Goal: Task Accomplishment & Management: Manage account settings

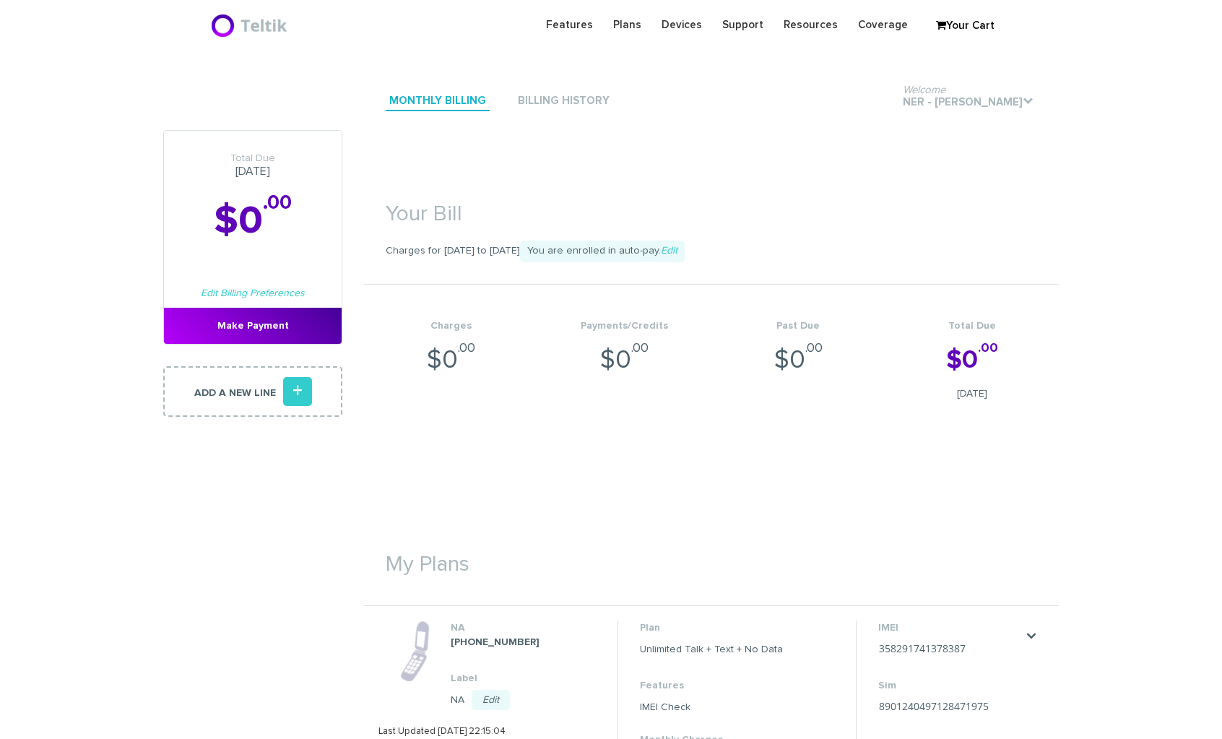
scroll to position [324, 0]
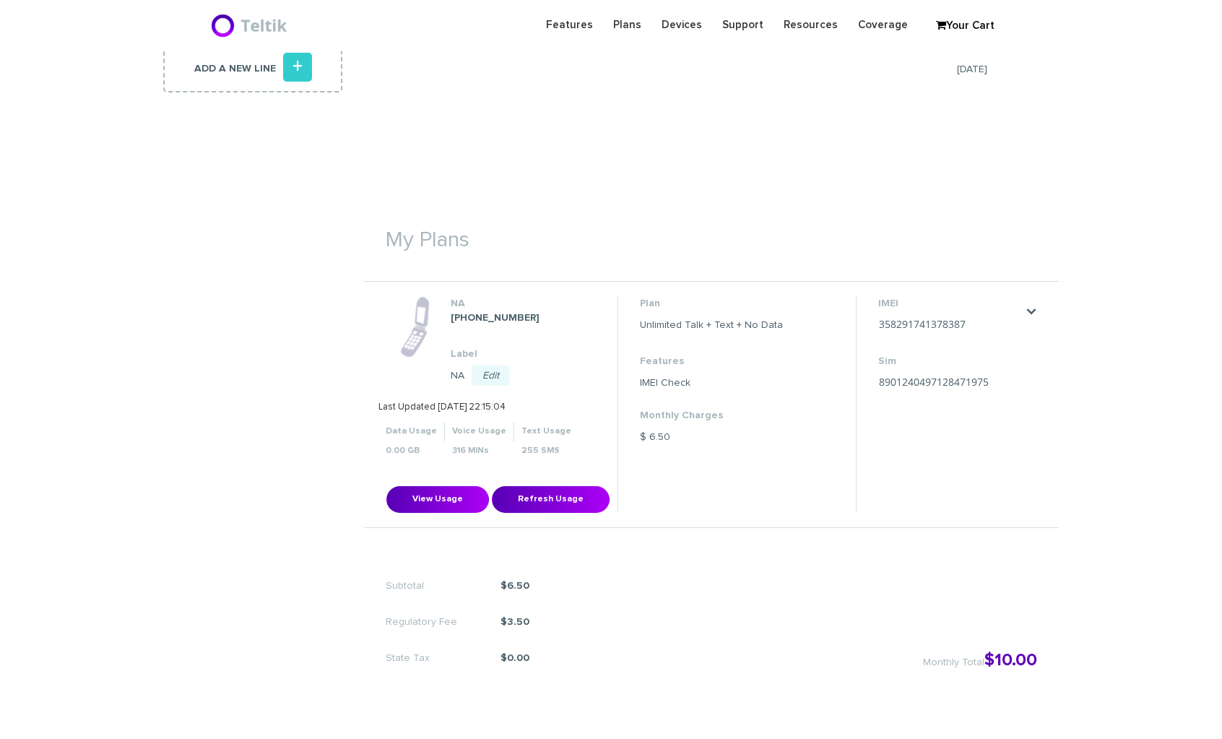
click at [1038, 311] on li "IMEI 358291741378387 Save Cancel Sim 8901240497128471975 Save Cancel" at bounding box center [950, 404] width 189 height 217
click at [1035, 312] on link "." at bounding box center [1032, 312] width 12 height 12
click at [1016, 350] on link "Change my plan" at bounding box center [1012, 354] width 64 height 9
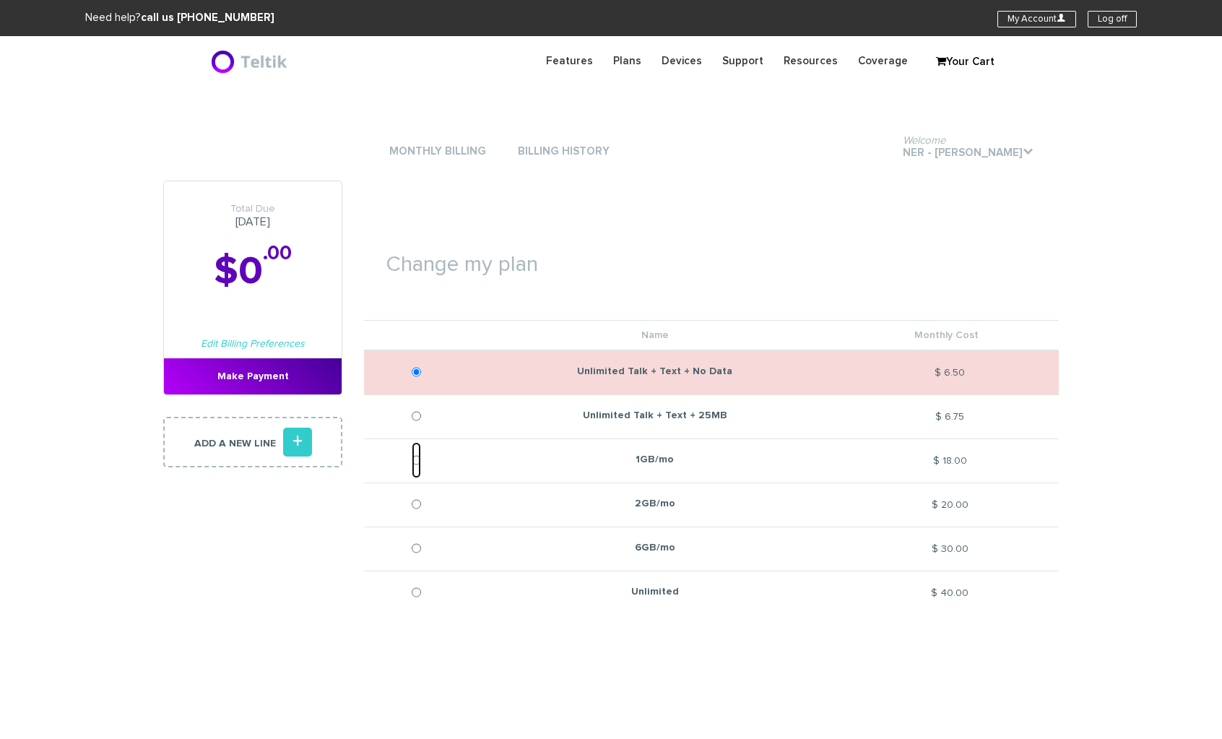
click at [417, 458] on input "1GB/mo" at bounding box center [416, 460] width 9 height 36
radio input "true"
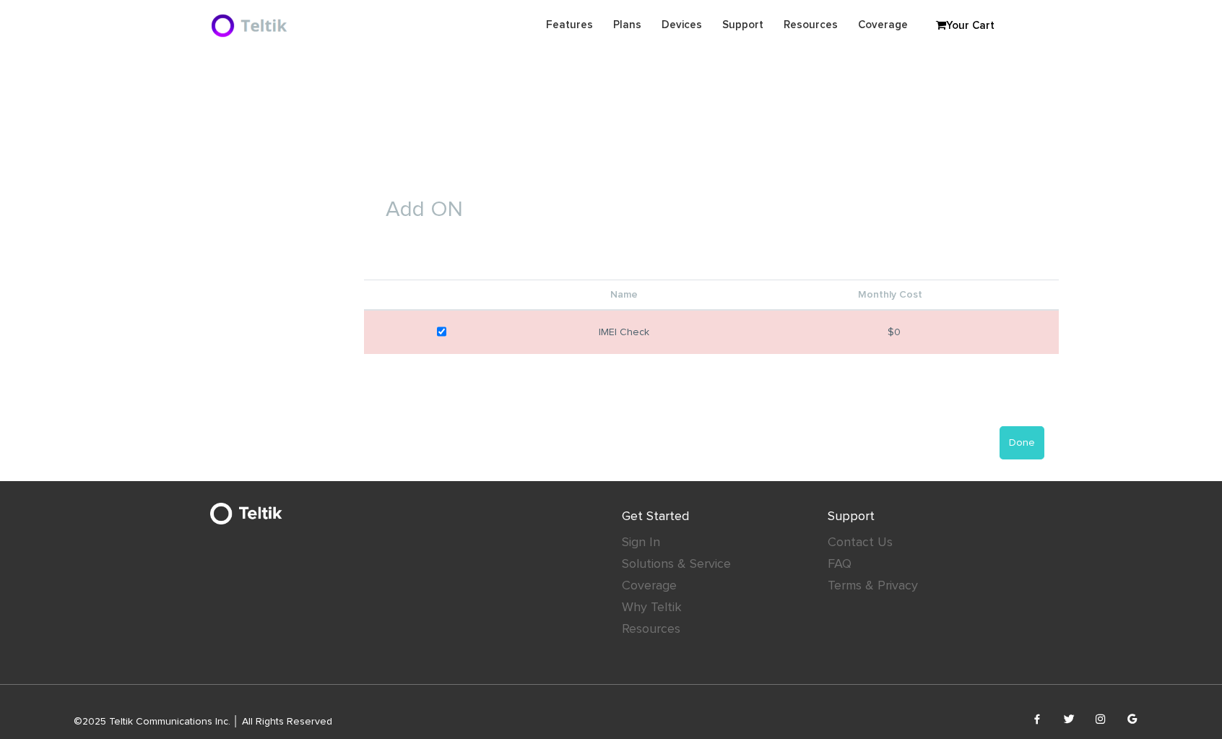
scroll to position [536, 0]
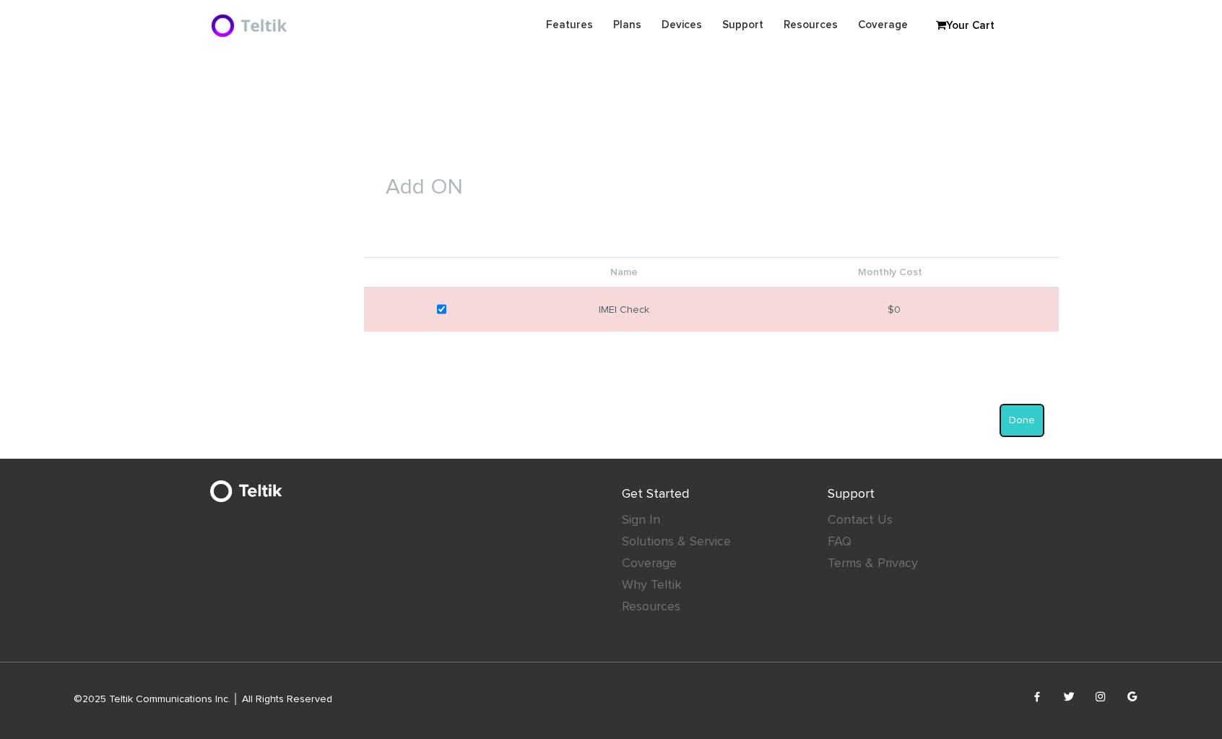
click at [1015, 425] on button "Done" at bounding box center [1022, 420] width 45 height 33
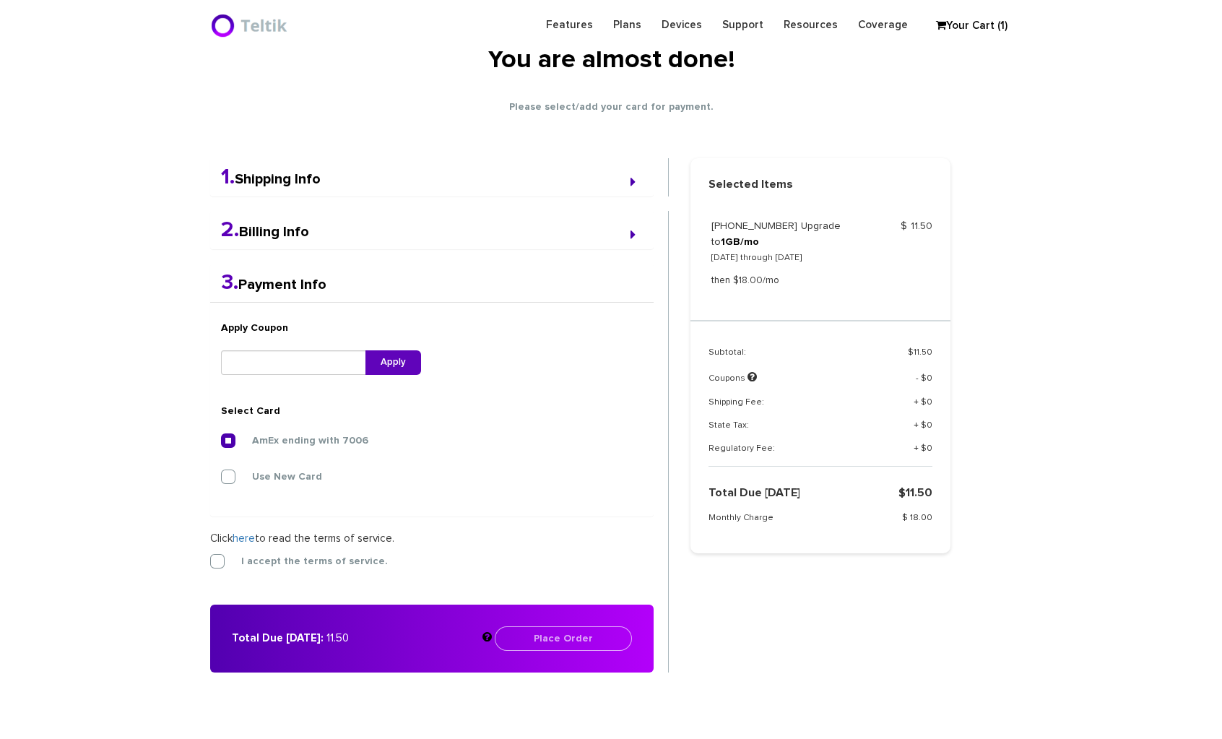
scroll to position [158, 0]
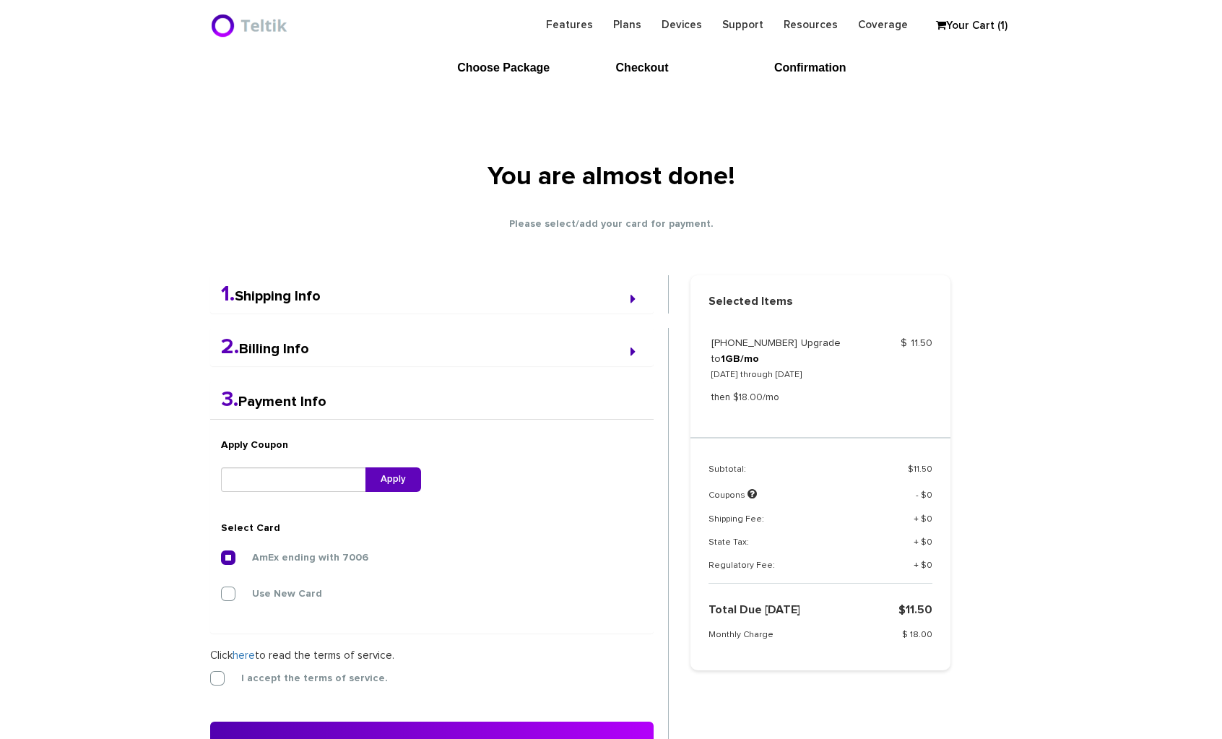
drag, startPoint x: 813, startPoint y: 455, endPoint x: 720, endPoint y: 67, distance: 398.8
click at [813, 455] on link "Remove" at bounding box center [820, 456] width 43 height 9
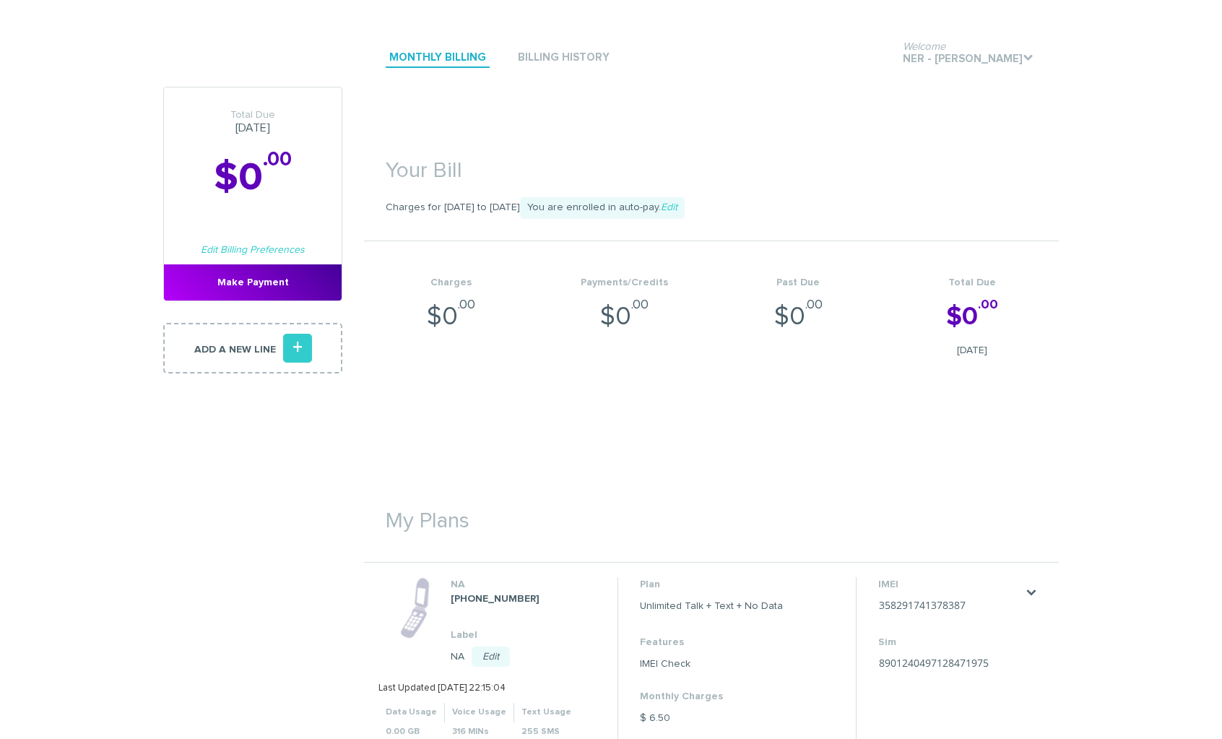
scroll to position [217, 0]
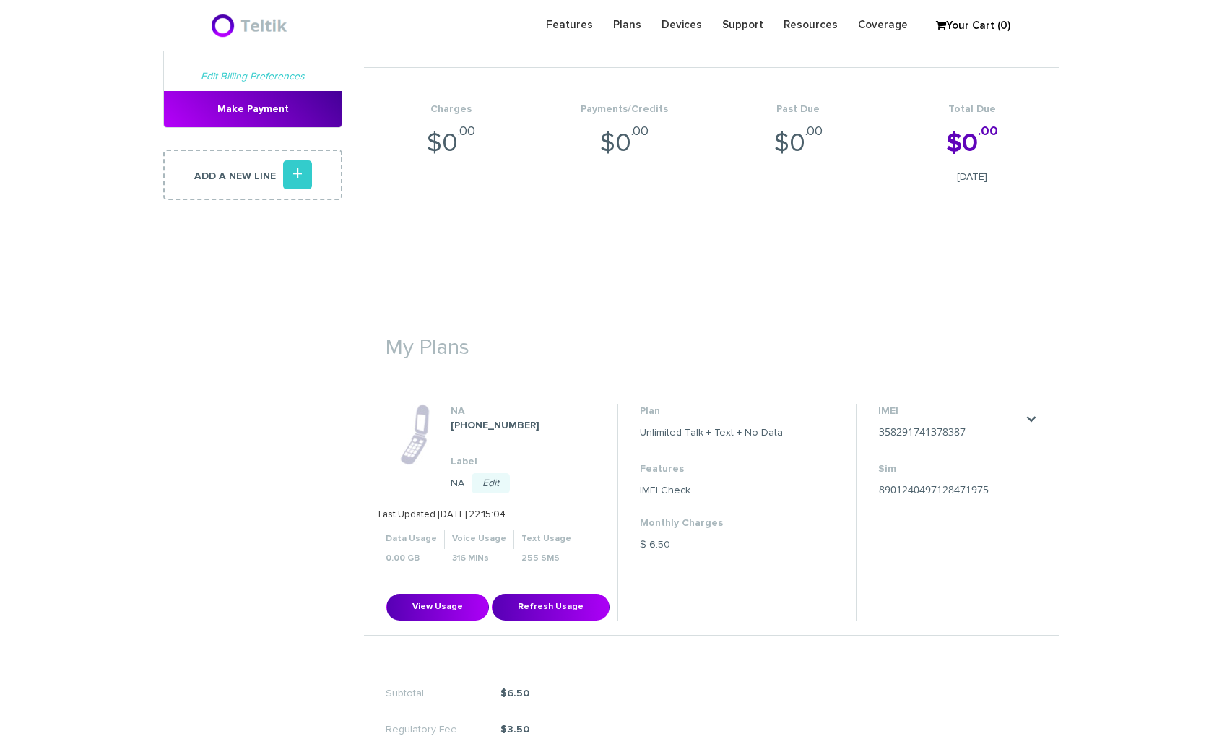
click at [1034, 411] on div ". x Change my plan Change SIM" at bounding box center [1032, 419] width 12 height 17
click at [1029, 416] on link "." at bounding box center [1032, 419] width 12 height 12
click at [1028, 457] on link "Change my plan" at bounding box center [1012, 461] width 64 height 9
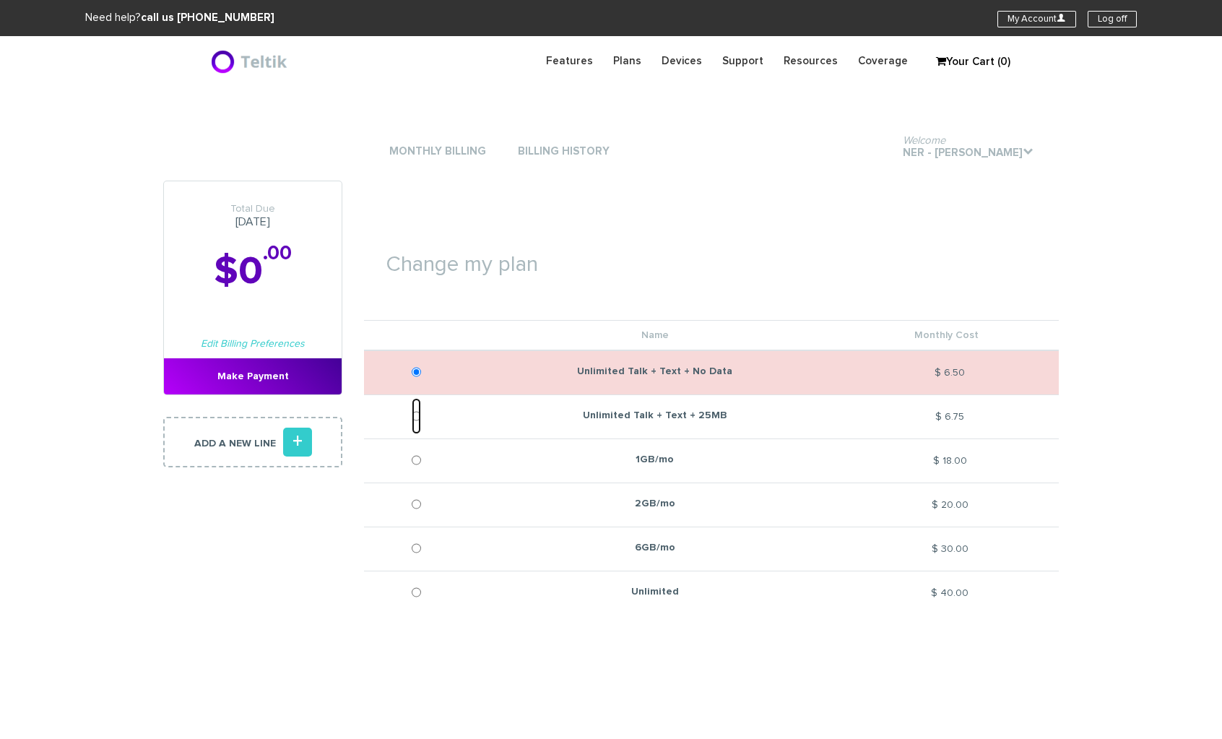
click at [417, 419] on input "Unlimited Talk + Text + 25MB" at bounding box center [416, 416] width 9 height 36
radio input "true"
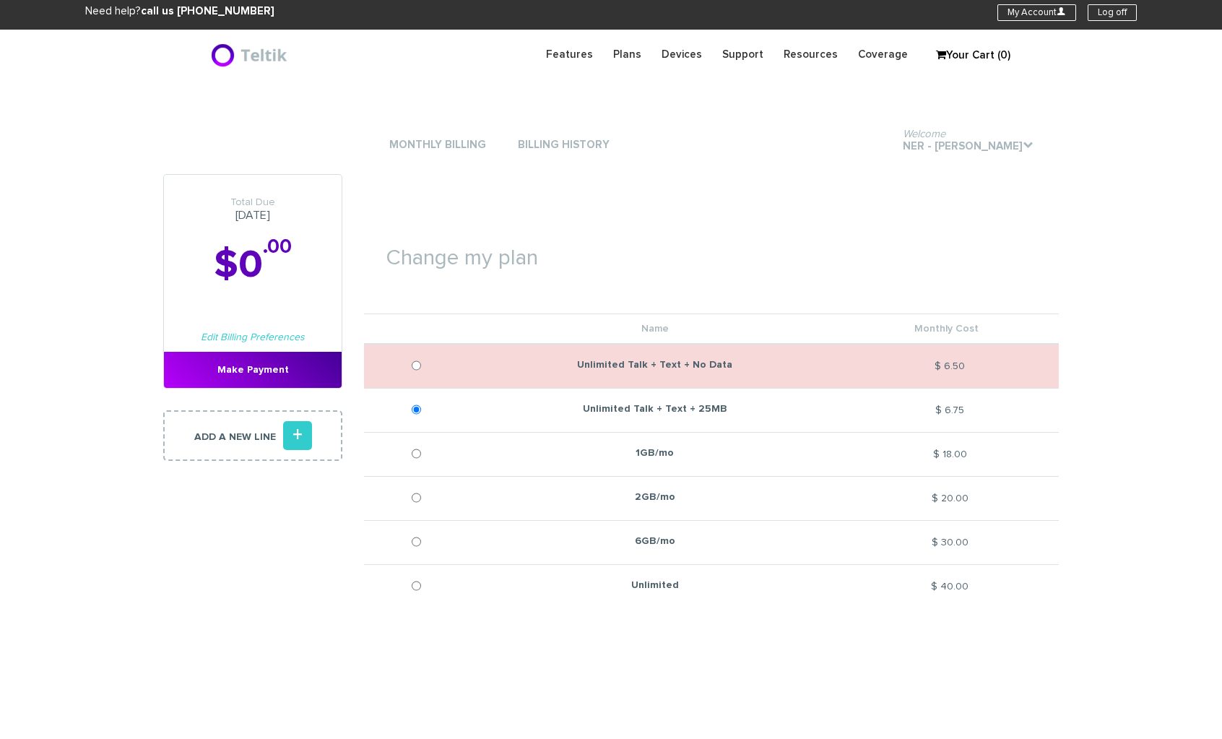
scroll to position [536, 0]
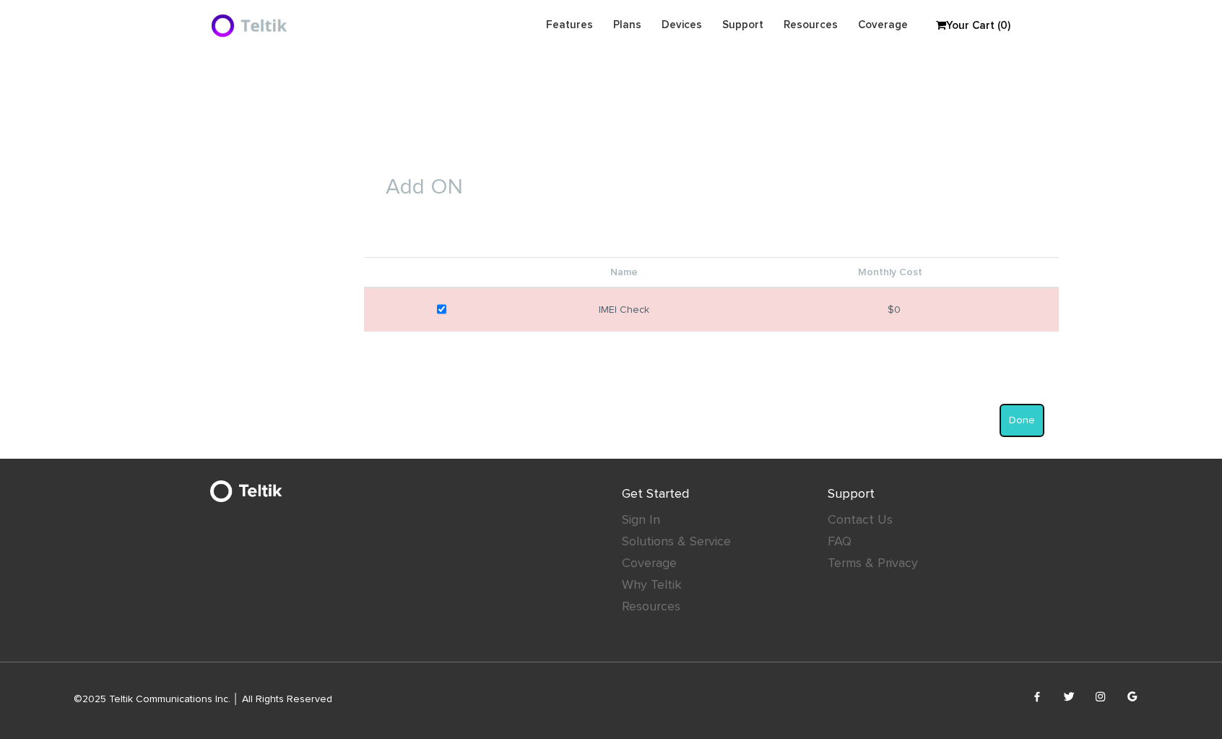
click at [1030, 423] on button "Done" at bounding box center [1022, 420] width 45 height 33
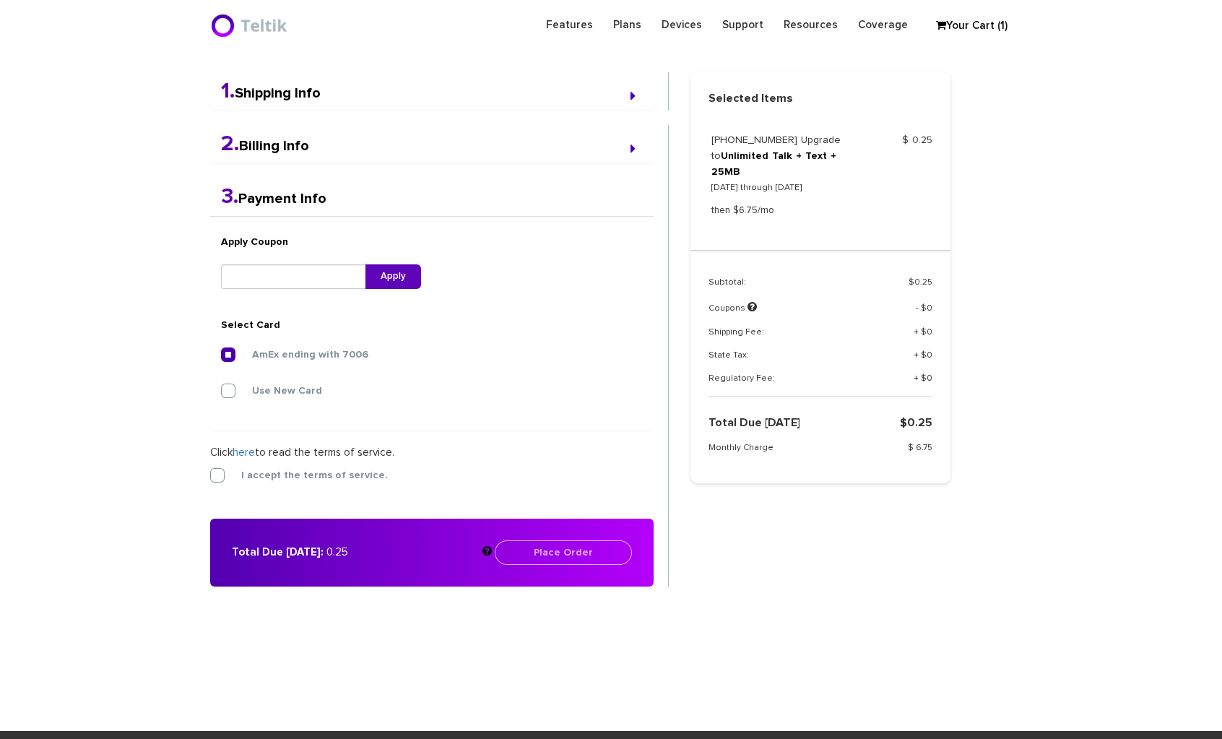
scroll to position [375, 0]
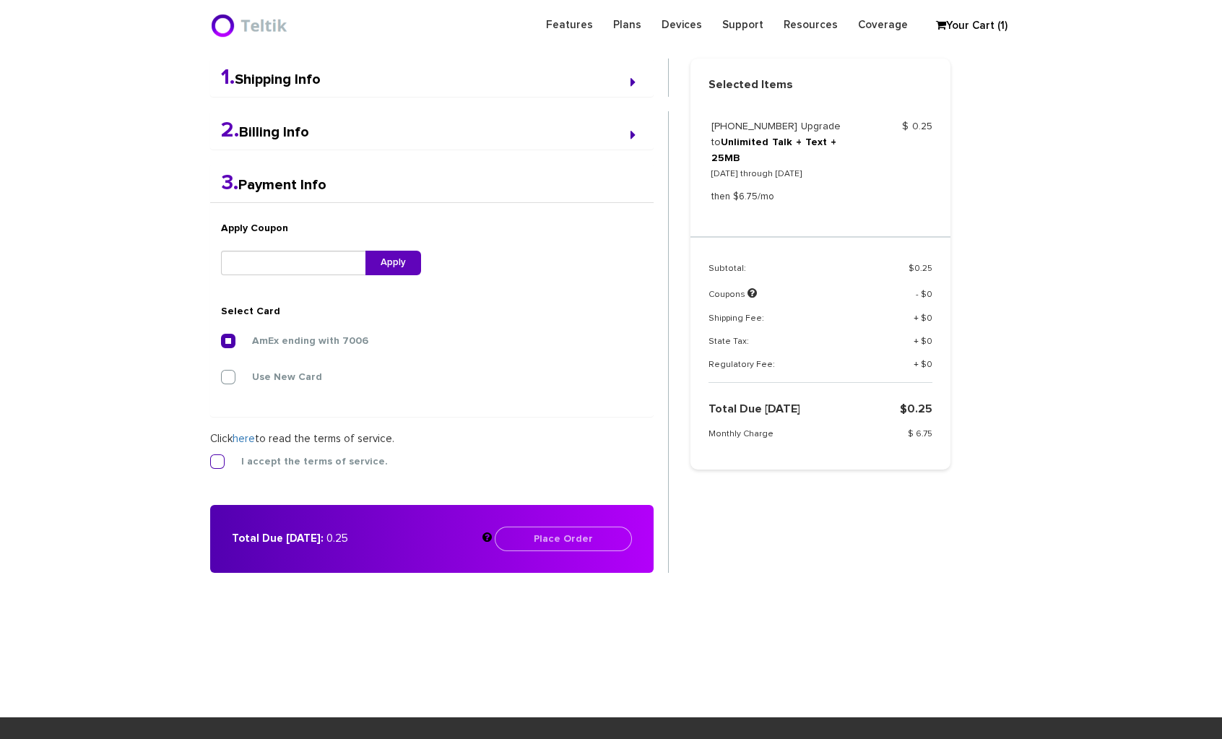
click at [220, 463] on label "I accept the terms of service." at bounding box center [304, 461] width 168 height 13
click at [210, 457] on input "I accept the terms of service." at bounding box center [210, 457] width 0 height 0
click at [593, 535] on button "Place Order" at bounding box center [563, 539] width 137 height 25
